Goal: Information Seeking & Learning: Learn about a topic

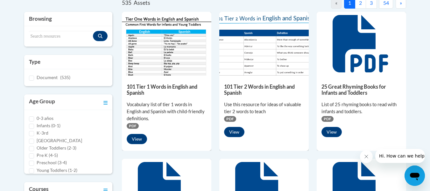
scroll to position [157, 0]
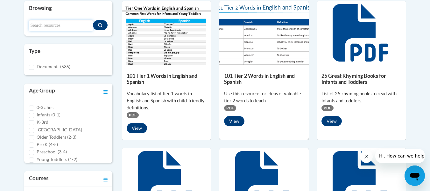
click at [78, 26] on input "Search resources" at bounding box center [61, 25] width 64 height 11
click at [96, 24] on button "Search resources" at bounding box center [100, 25] width 15 height 10
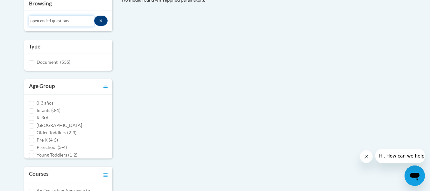
click at [93, 19] on input "open ended questions" at bounding box center [61, 21] width 65 height 11
type input "o"
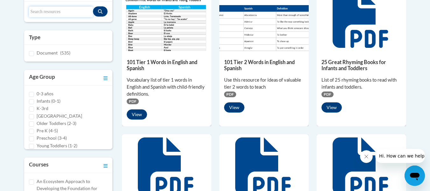
scroll to position [0, 0]
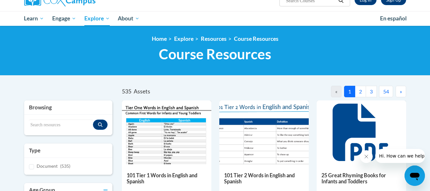
scroll to position [22, 0]
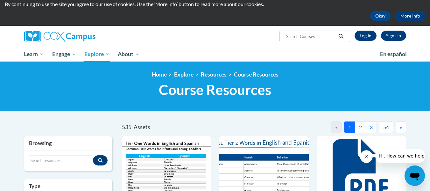
click at [364, 128] on button "2" at bounding box center [360, 126] width 11 height 11
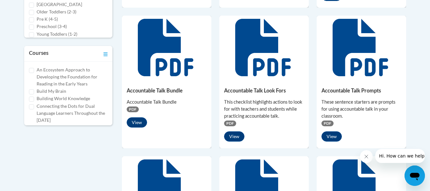
scroll to position [285, 0]
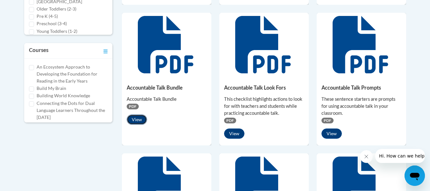
click at [135, 118] on button "View" at bounding box center [137, 119] width 20 height 10
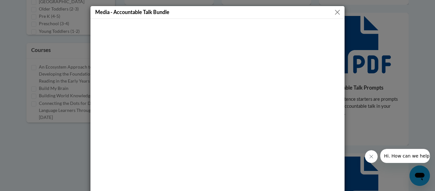
click at [335, 15] on button "Close" at bounding box center [338, 12] width 8 height 8
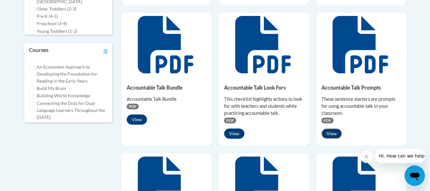
click at [330, 133] on button "View" at bounding box center [332, 133] width 20 height 10
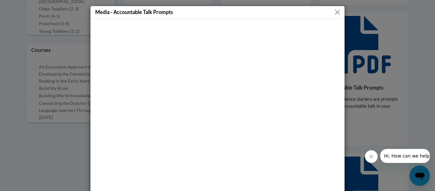
click at [335, 11] on button "Close" at bounding box center [338, 12] width 8 height 8
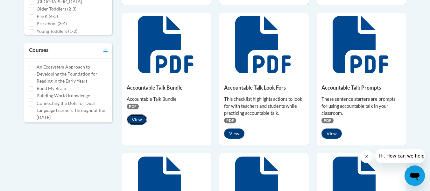
click at [135, 115] on button "View" at bounding box center [137, 119] width 20 height 10
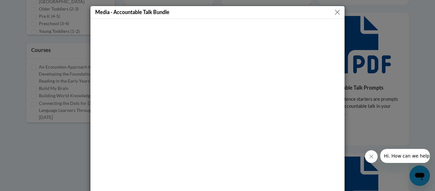
click at [336, 10] on button "Close" at bounding box center [338, 12] width 8 height 8
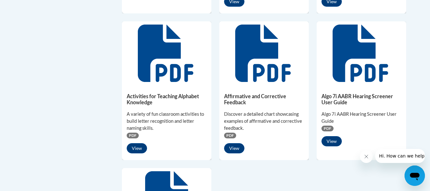
scroll to position [421, 0]
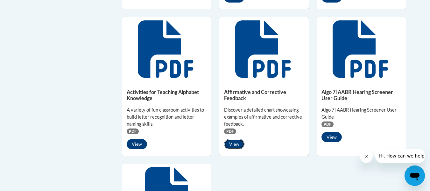
click at [240, 144] on button "View" at bounding box center [234, 144] width 20 height 10
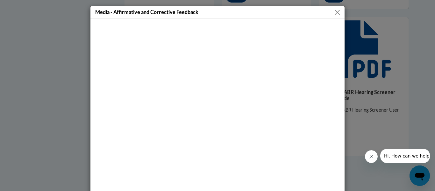
click at [335, 10] on button "Close" at bounding box center [338, 12] width 8 height 8
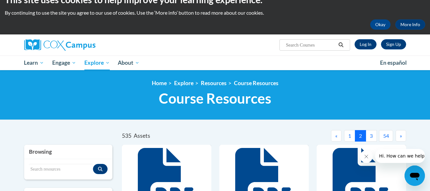
scroll to position [4, 0]
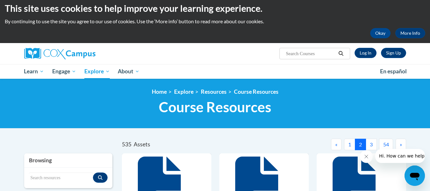
click at [373, 143] on button "3" at bounding box center [371, 144] width 11 height 11
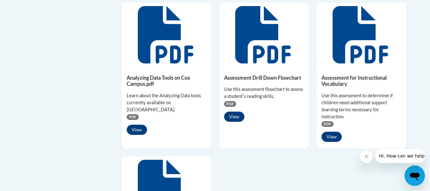
scroll to position [446, 0]
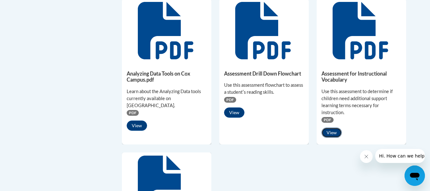
click at [331, 131] on button "View" at bounding box center [332, 132] width 20 height 10
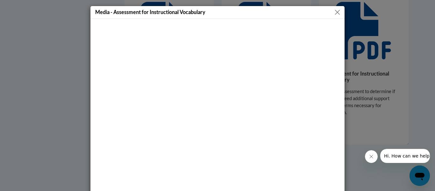
click at [338, 15] on button "Close" at bounding box center [338, 12] width 8 height 8
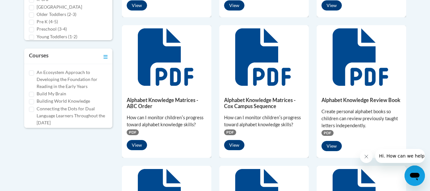
scroll to position [112, 0]
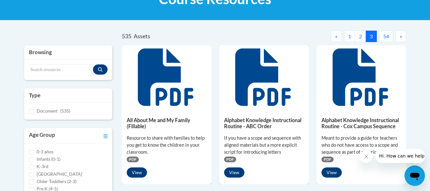
click at [404, 38] on button "»" at bounding box center [401, 36] width 11 height 11
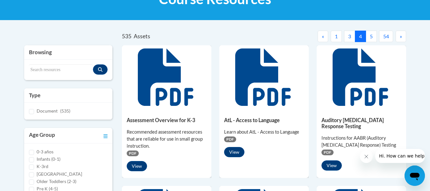
scroll to position [279, 0]
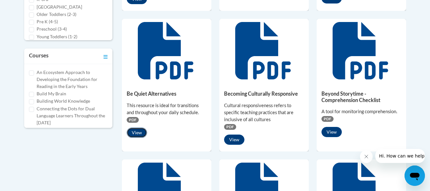
click at [136, 130] on button "View" at bounding box center [137, 132] width 20 height 10
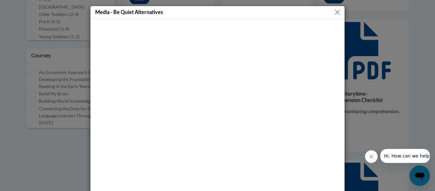
click at [334, 12] on button "Close" at bounding box center [338, 12] width 8 height 8
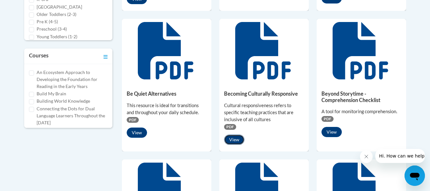
click at [232, 139] on button "View" at bounding box center [234, 139] width 20 height 10
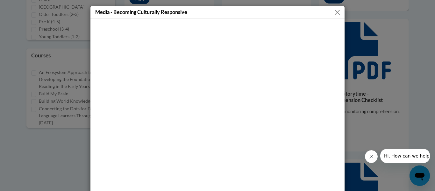
click at [334, 11] on button "Close" at bounding box center [338, 12] width 8 height 8
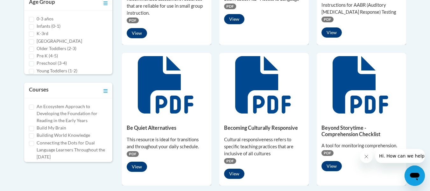
scroll to position [301, 0]
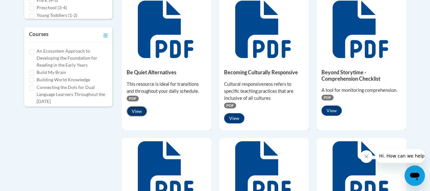
click at [134, 112] on button "View" at bounding box center [137, 111] width 20 height 10
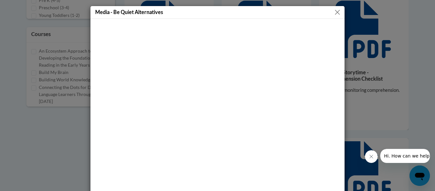
click at [334, 12] on button "Close" at bounding box center [338, 12] width 8 height 8
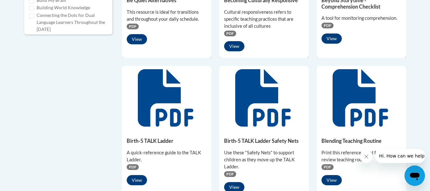
scroll to position [432, 0]
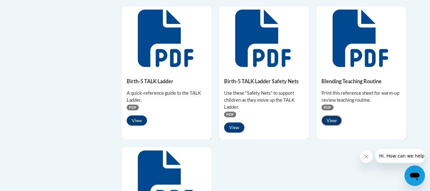
click at [332, 122] on button "View" at bounding box center [332, 120] width 20 height 10
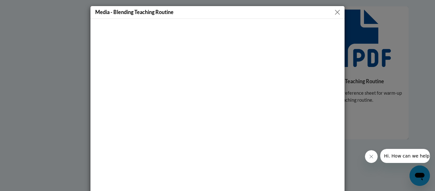
click at [338, 11] on button "Close" at bounding box center [338, 12] width 8 height 8
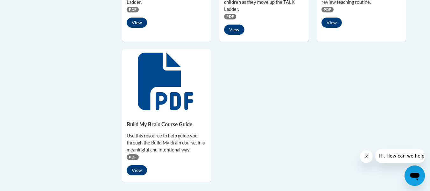
scroll to position [543, 0]
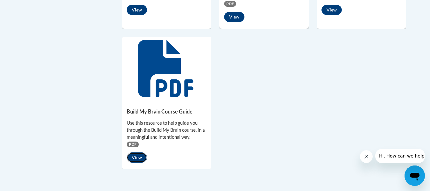
click at [138, 155] on button "View" at bounding box center [137, 157] width 20 height 10
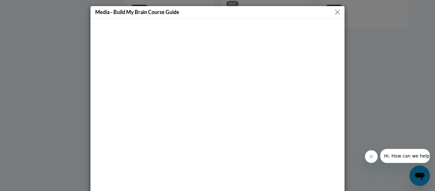
click at [334, 12] on button "Close" at bounding box center [338, 12] width 8 height 8
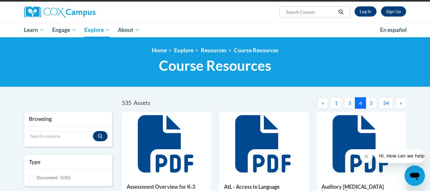
scroll to position [3, 0]
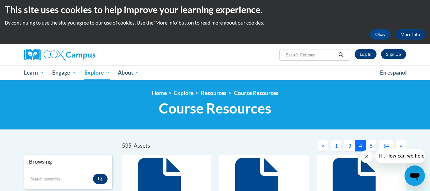
click at [371, 145] on button "5" at bounding box center [371, 145] width 11 height 11
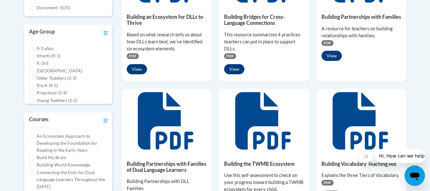
scroll to position [228, 0]
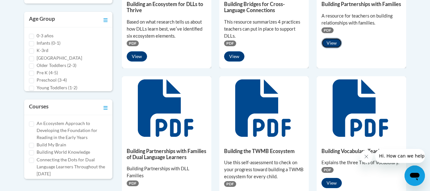
click at [330, 48] on button "View" at bounding box center [332, 43] width 20 height 10
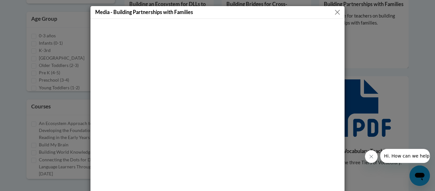
click at [335, 12] on button "Close" at bounding box center [338, 12] width 8 height 8
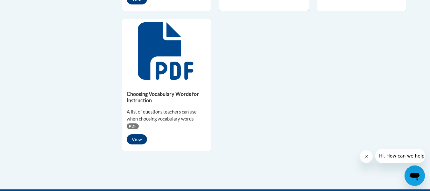
scroll to position [589, 0]
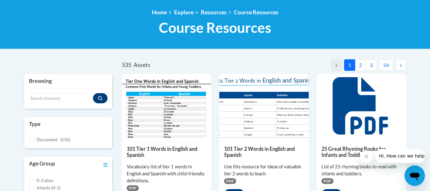
scroll to position [82, 0]
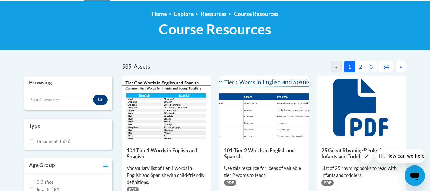
click at [360, 66] on button "2" at bounding box center [360, 66] width 11 height 11
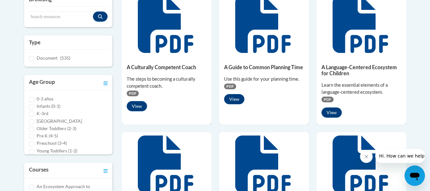
scroll to position [171, 0]
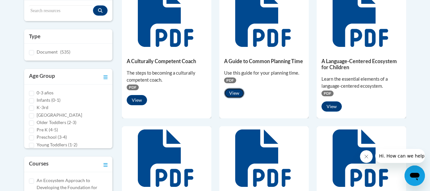
click at [234, 92] on button "View" at bounding box center [234, 93] width 20 height 10
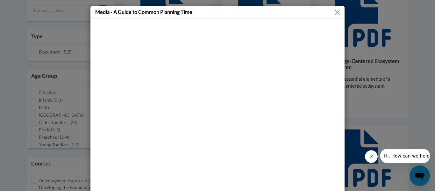
click at [335, 12] on button "Close" at bounding box center [338, 12] width 8 height 8
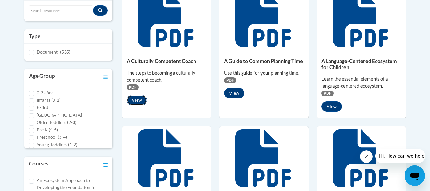
click at [137, 97] on button "View" at bounding box center [137, 100] width 20 height 10
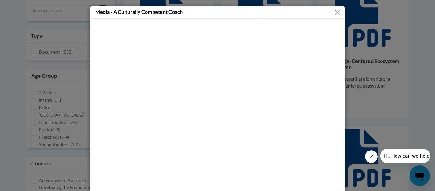
click at [336, 10] on button "Close" at bounding box center [338, 12] width 8 height 8
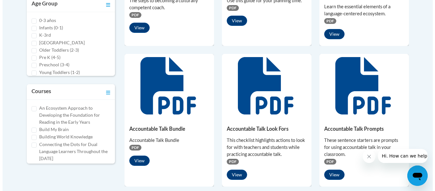
scroll to position [303, 0]
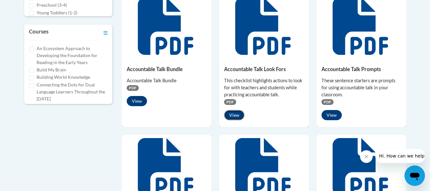
click at [234, 115] on button "View" at bounding box center [234, 115] width 20 height 10
